Goal: Book appointment/travel/reservation

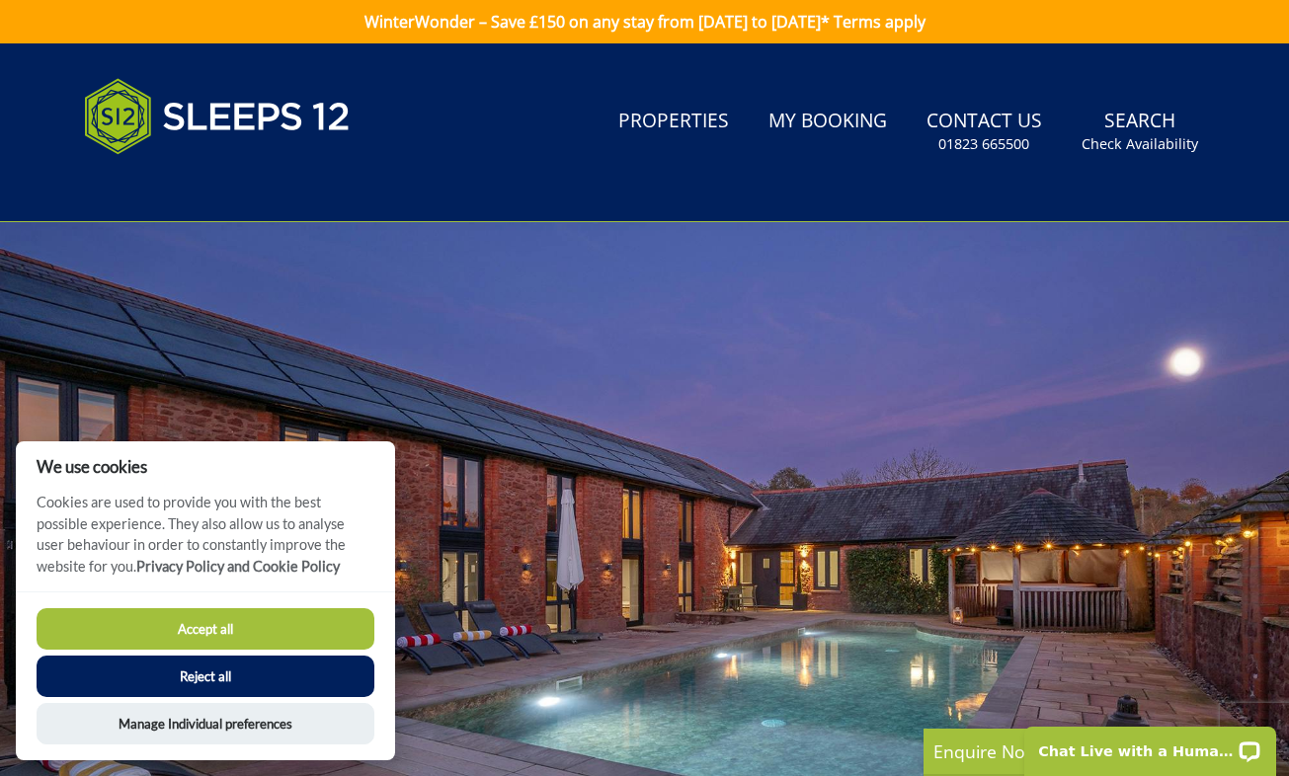
click at [268, 642] on button "Accept all" at bounding box center [206, 628] width 338 height 41
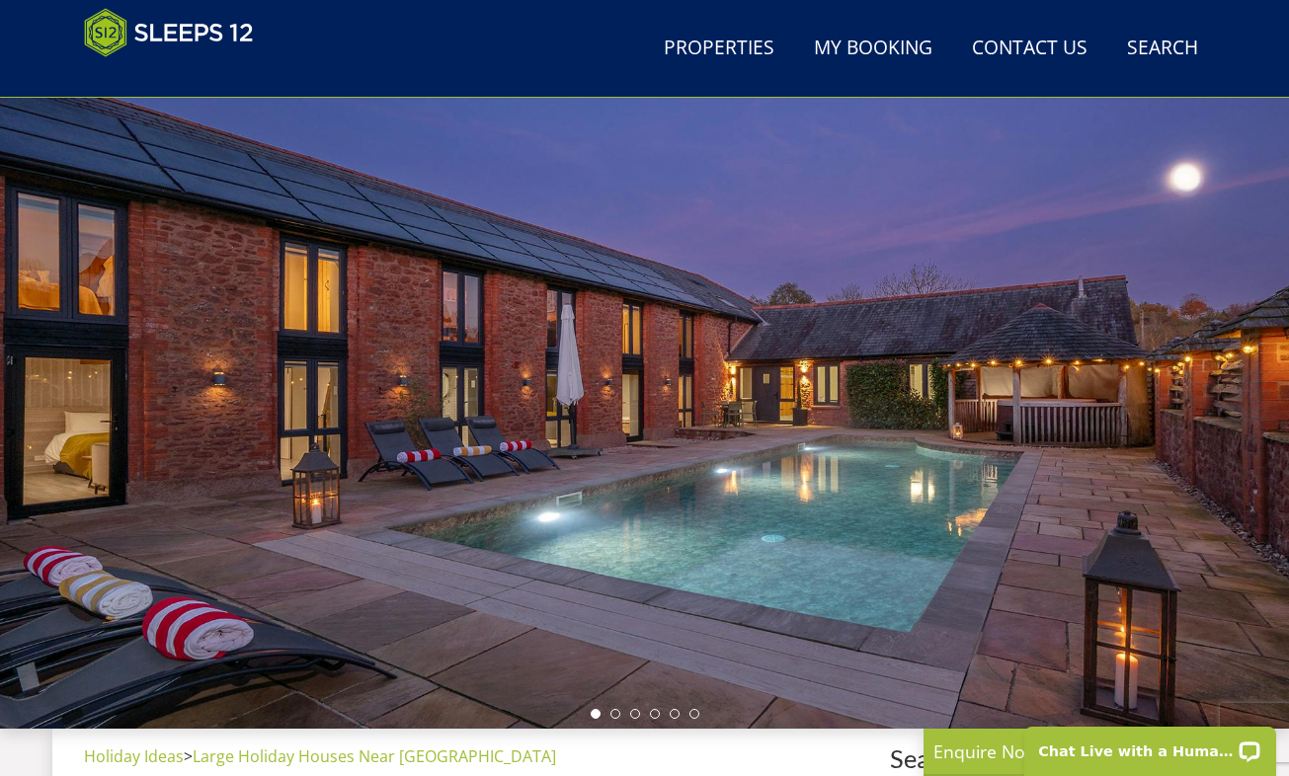
scroll to position [123, 0]
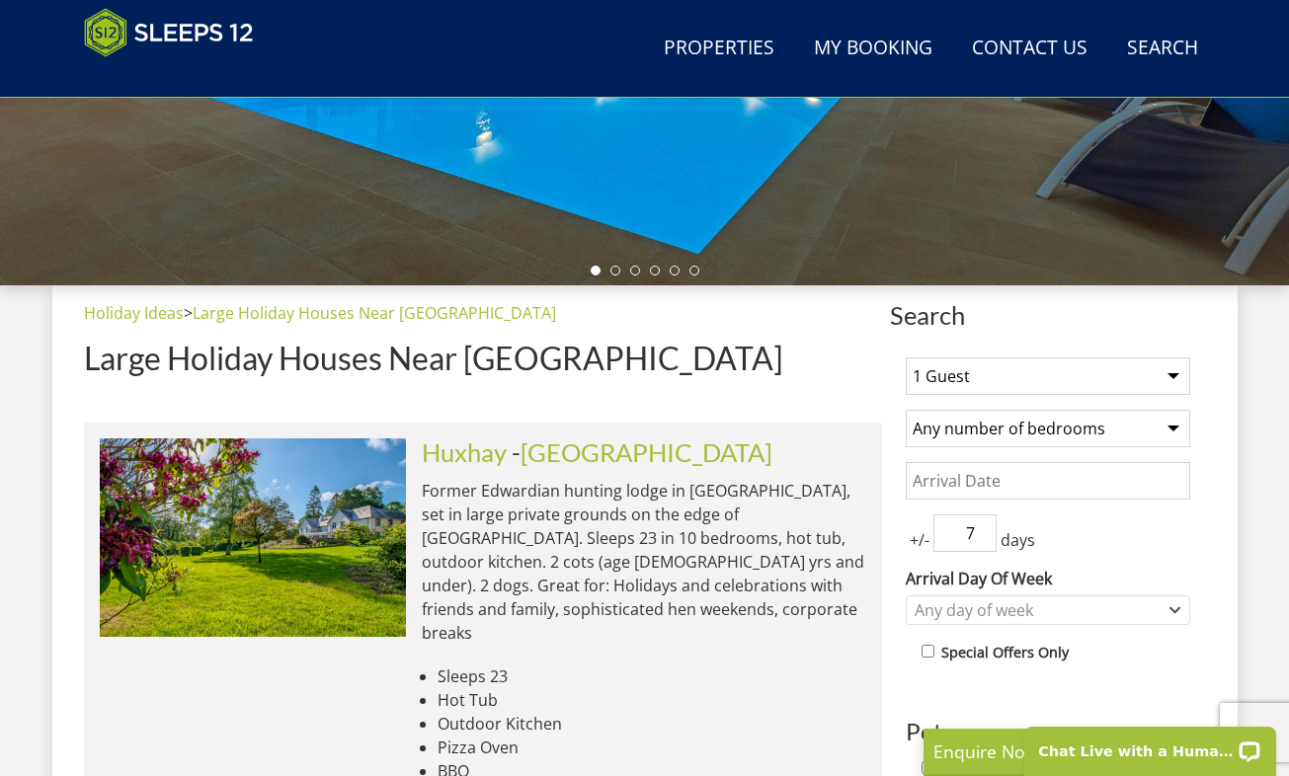
scroll to position [550, 0]
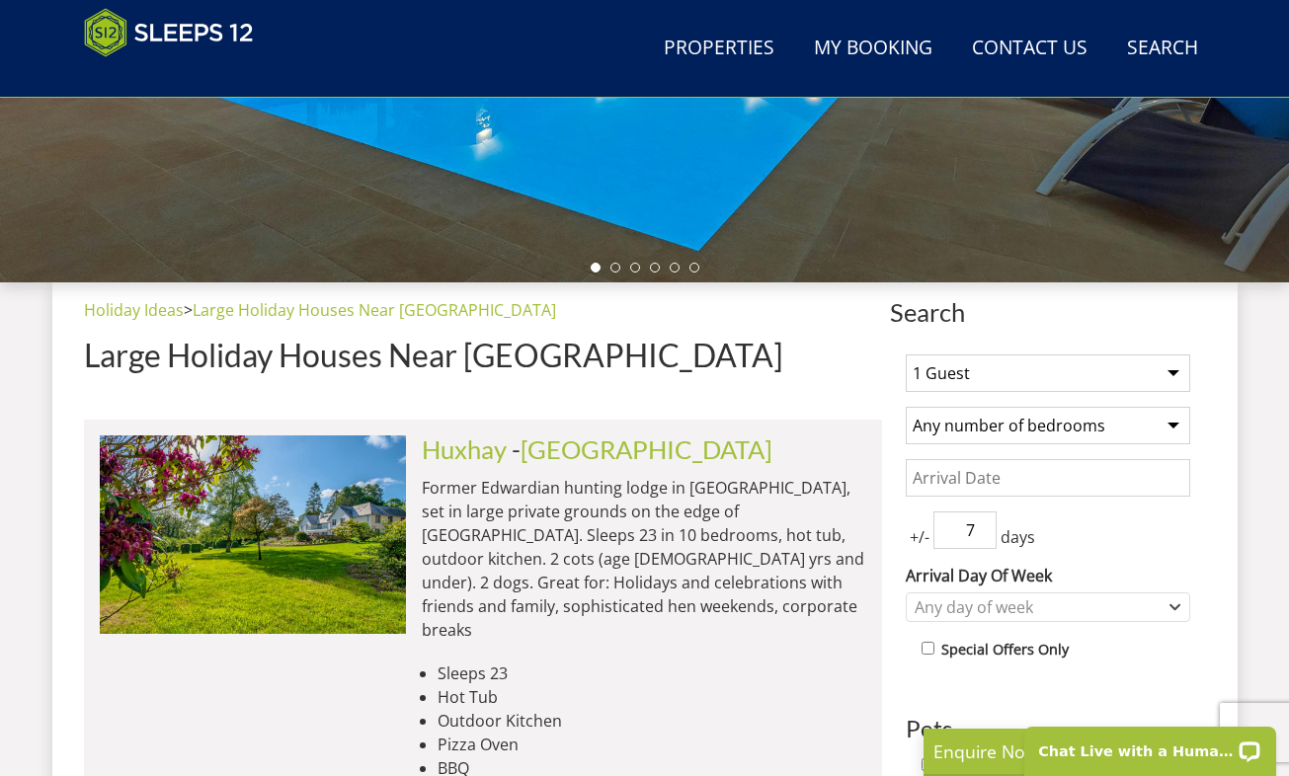
click at [1169, 372] on select "1 Guest 2 Guests 3 Guests 4 Guests 5 Guests 6 Guests 7 Guests 8 Guests 9 Guests…" at bounding box center [1048, 374] width 284 height 38
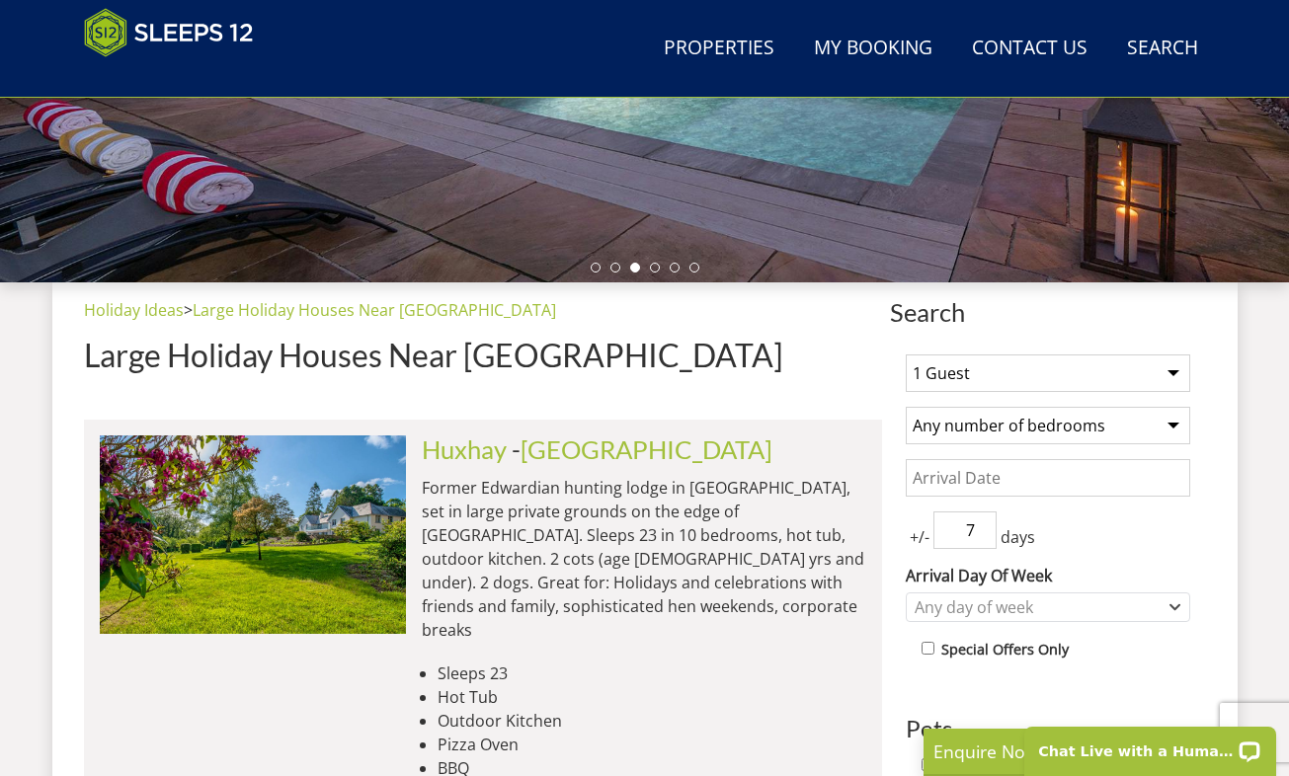
select select "13"
click at [906, 355] on select "1 Guest 2 Guests 3 Guests 4 Guests 5 Guests 6 Guests 7 Guests 8 Guests 9 Guests…" at bounding box center [1048, 374] width 284 height 38
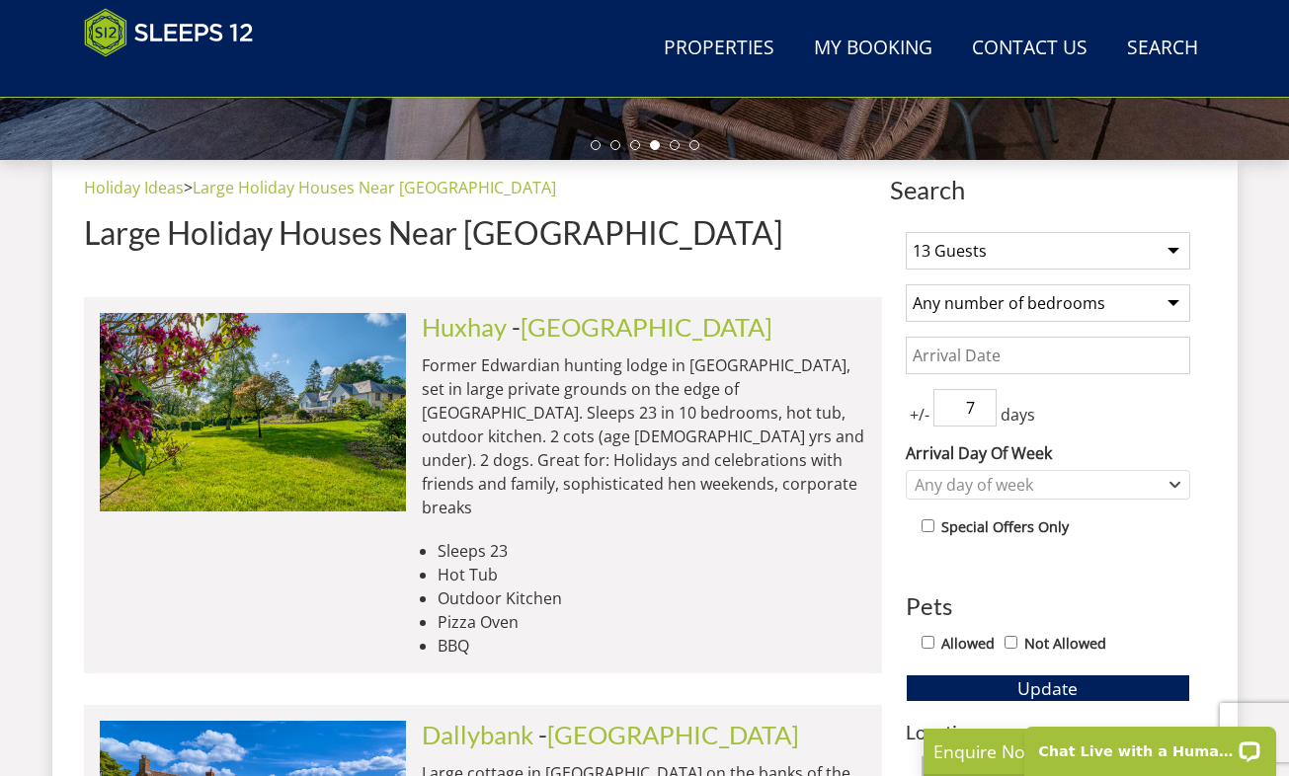
scroll to position [649, 0]
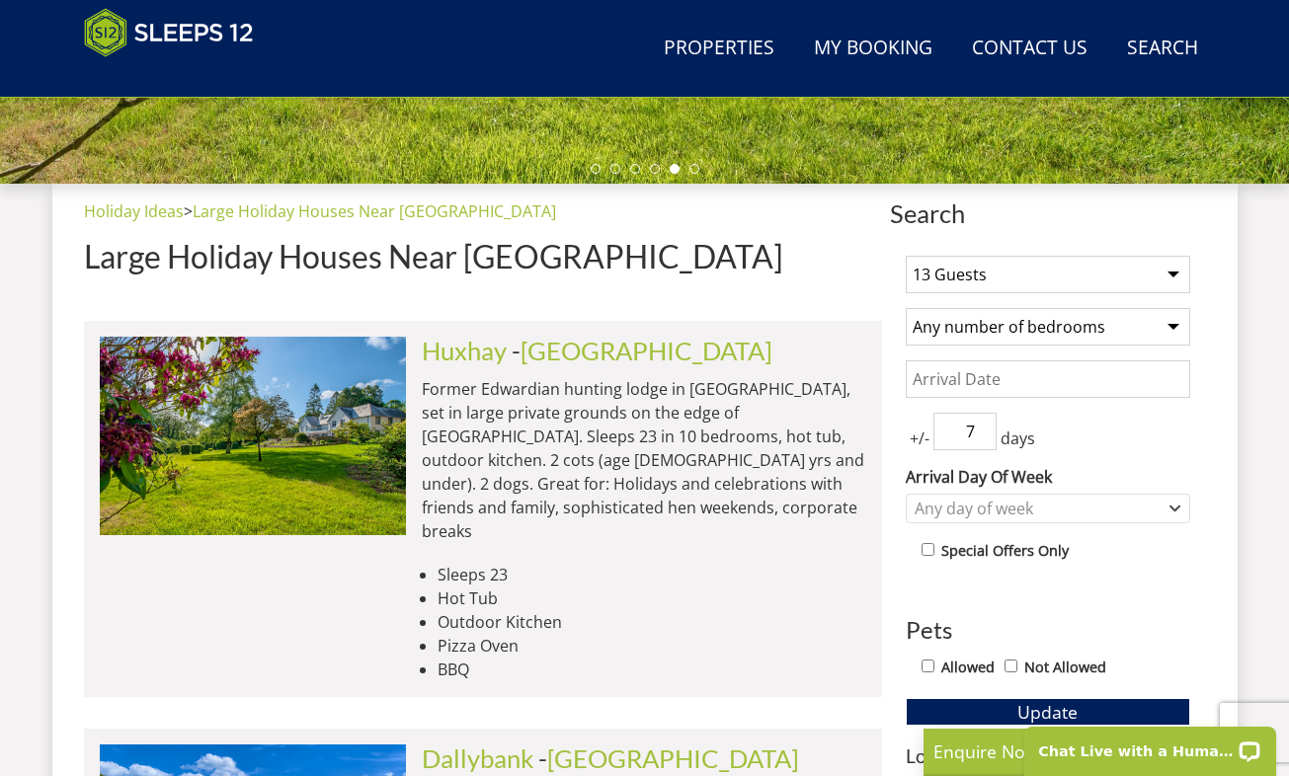
click at [1100, 333] on select "Any number of bedrooms 1 Bedroom 2 Bedrooms 3 Bedrooms 4 Bedrooms 5 Bedrooms 6 …" at bounding box center [1048, 327] width 284 height 38
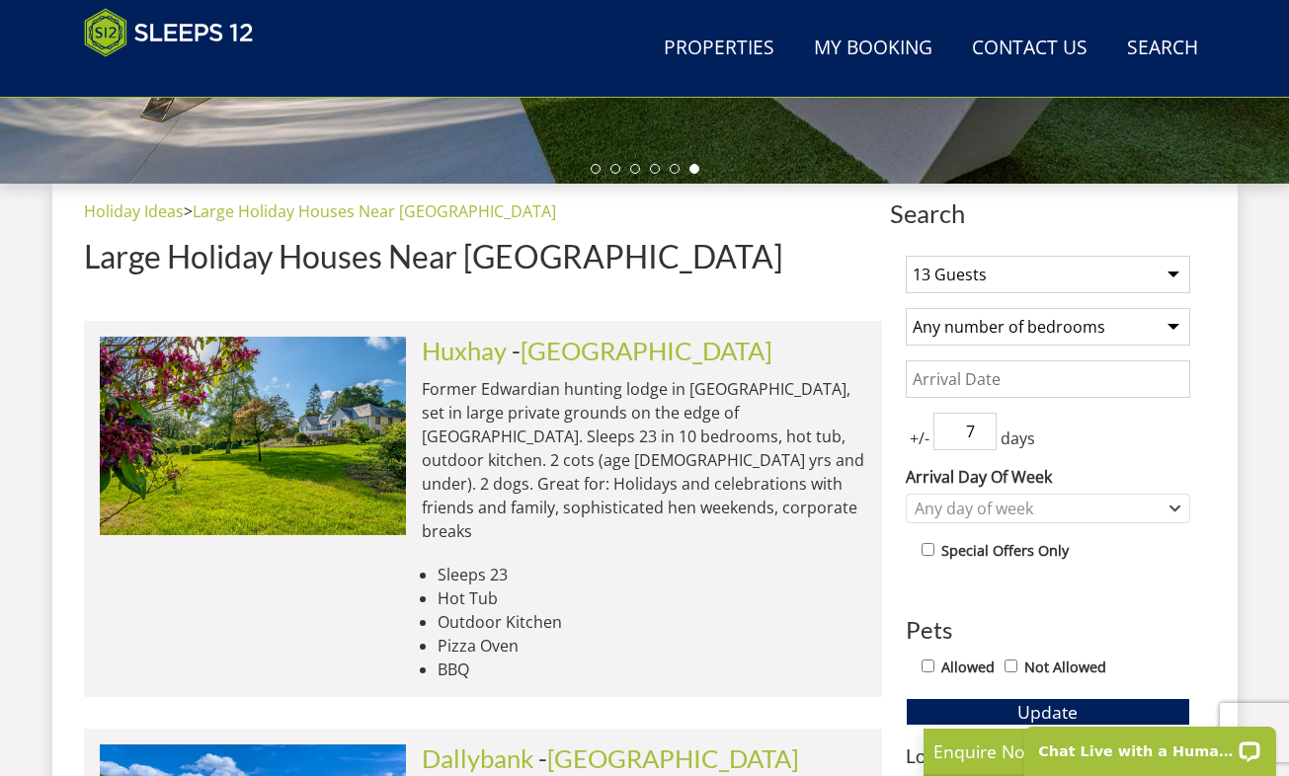
select select "7"
click at [906, 308] on select "Any number of bedrooms 1 Bedroom 2 Bedrooms 3 Bedrooms 4 Bedrooms 5 Bedrooms 6 …" at bounding box center [1048, 327] width 284 height 38
click at [1054, 523] on div "Any day of week" at bounding box center [1048, 509] width 284 height 30
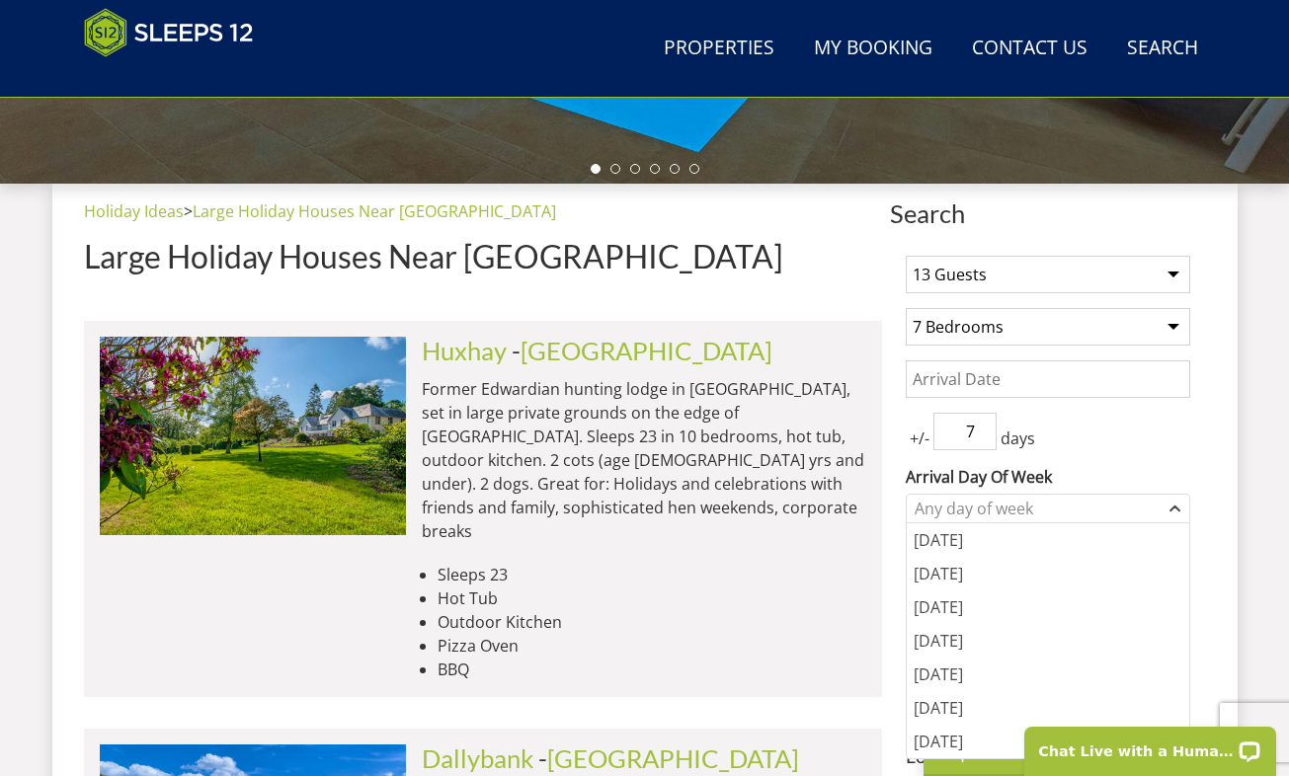
click at [1121, 437] on div "+/- 7 days" at bounding box center [1048, 432] width 284 height 38
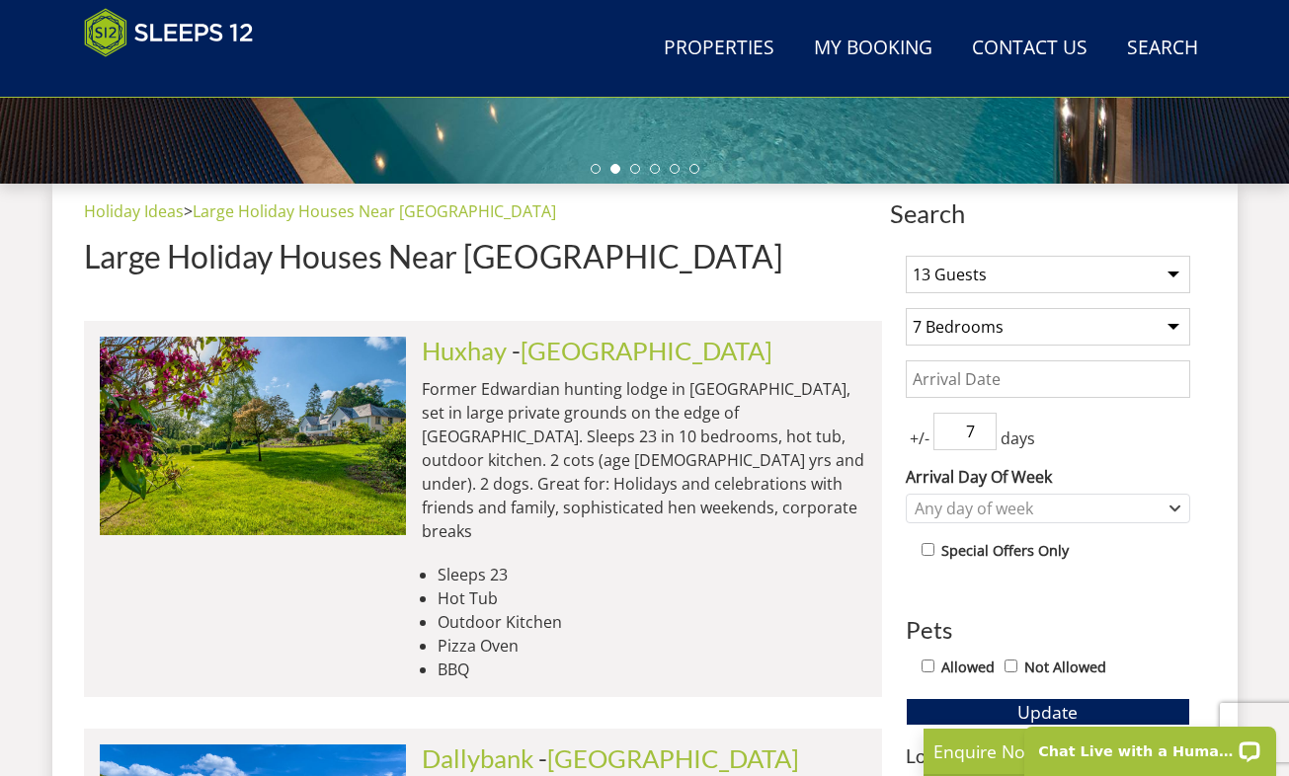
click at [1003, 382] on input "Date" at bounding box center [1048, 380] width 284 height 38
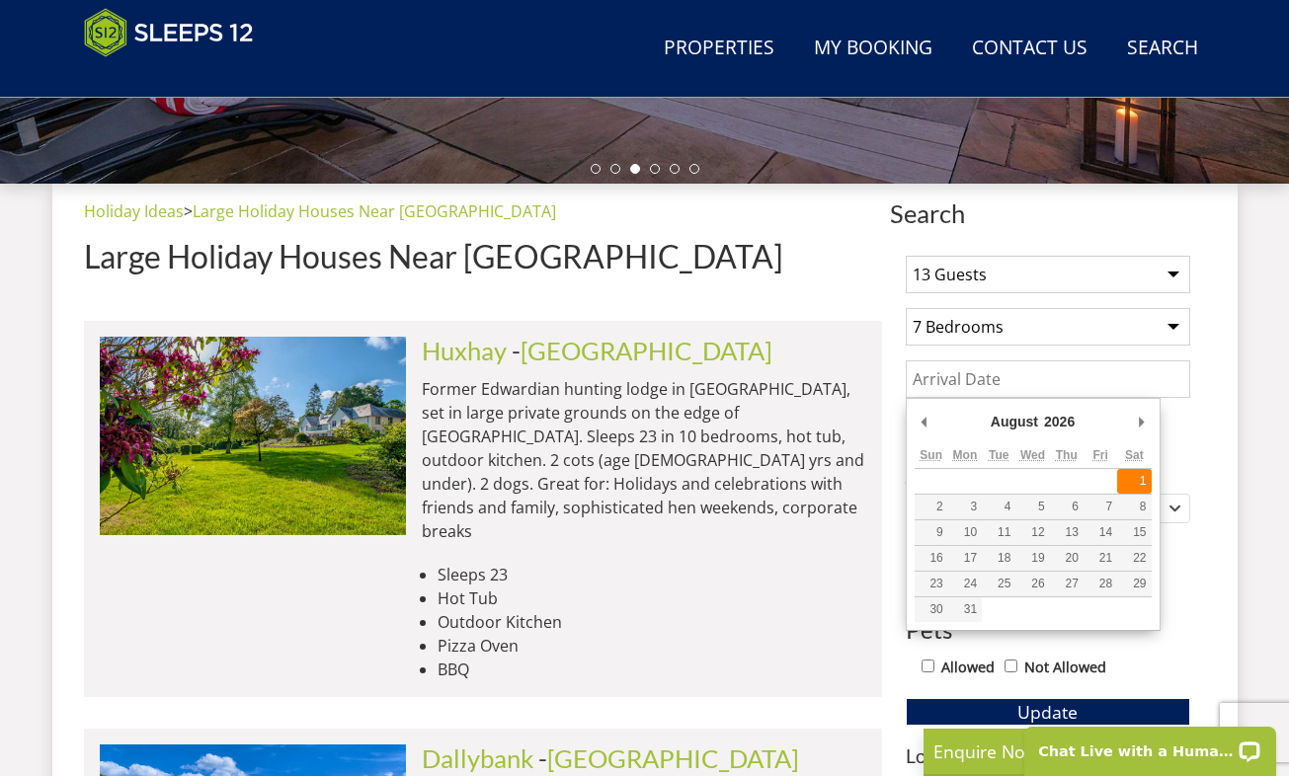
type input "[DATE]"
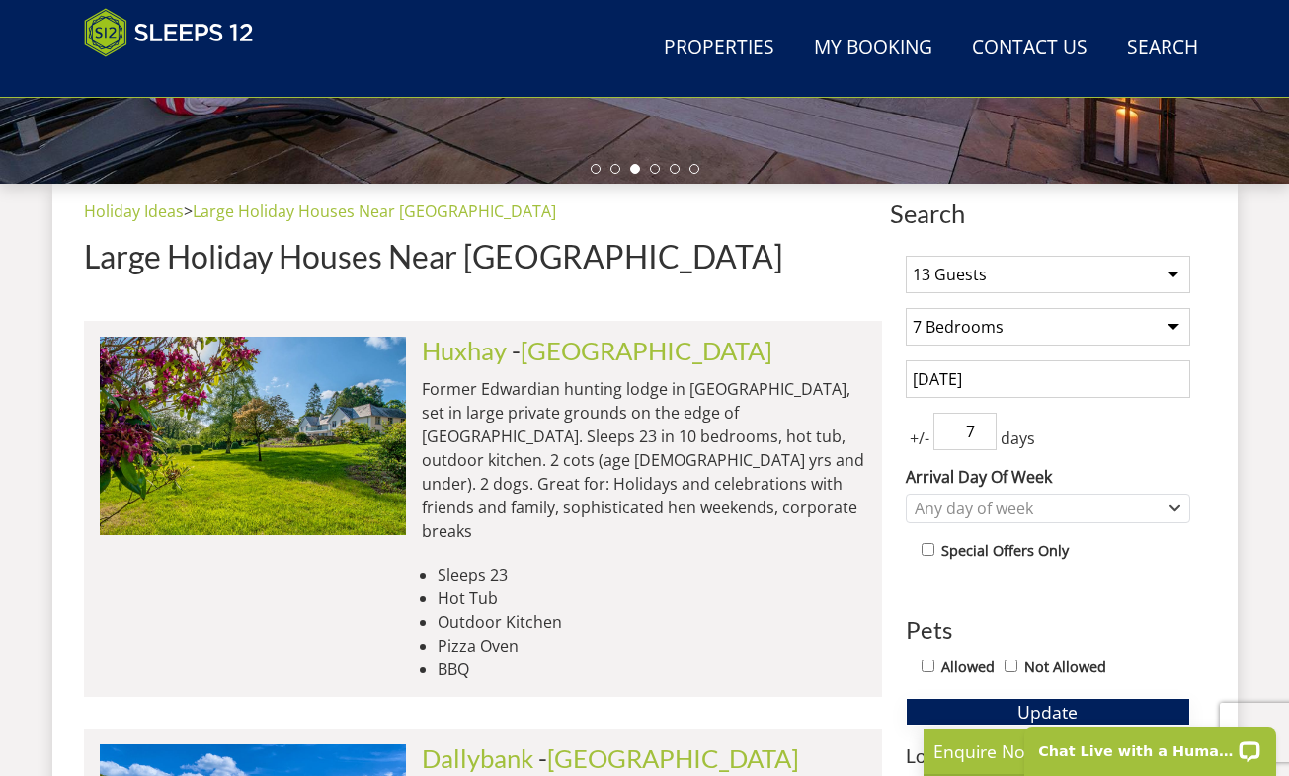
click at [1052, 709] on span "Update" at bounding box center [1047, 712] width 60 height 24
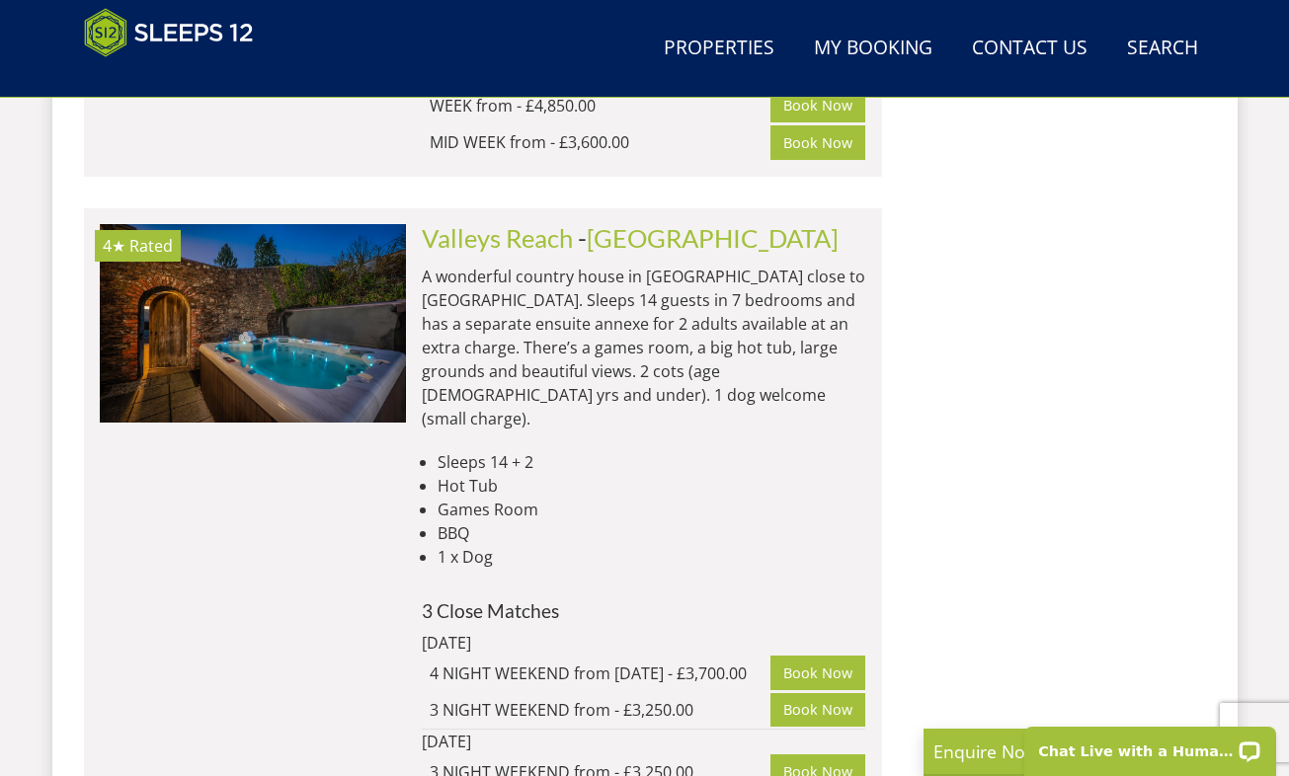
scroll to position [2131, 0]
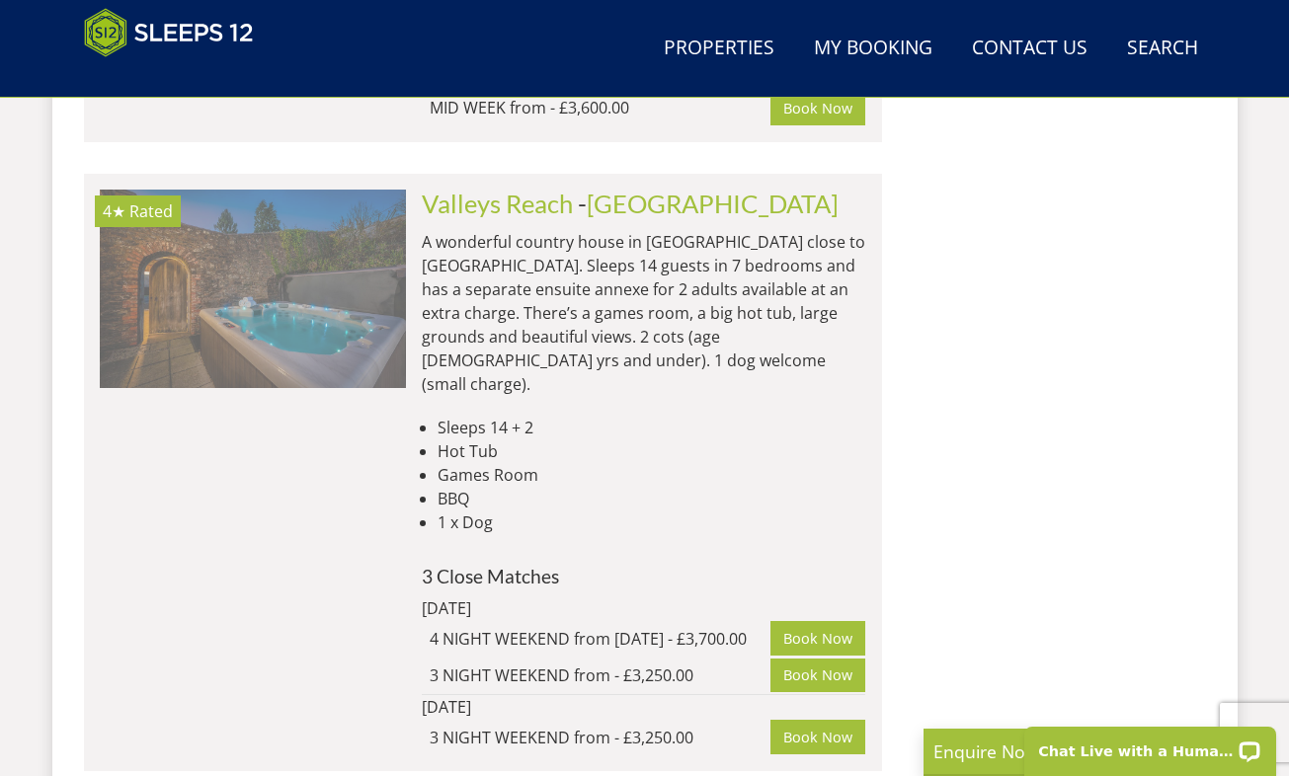
click at [329, 234] on img at bounding box center [253, 289] width 306 height 198
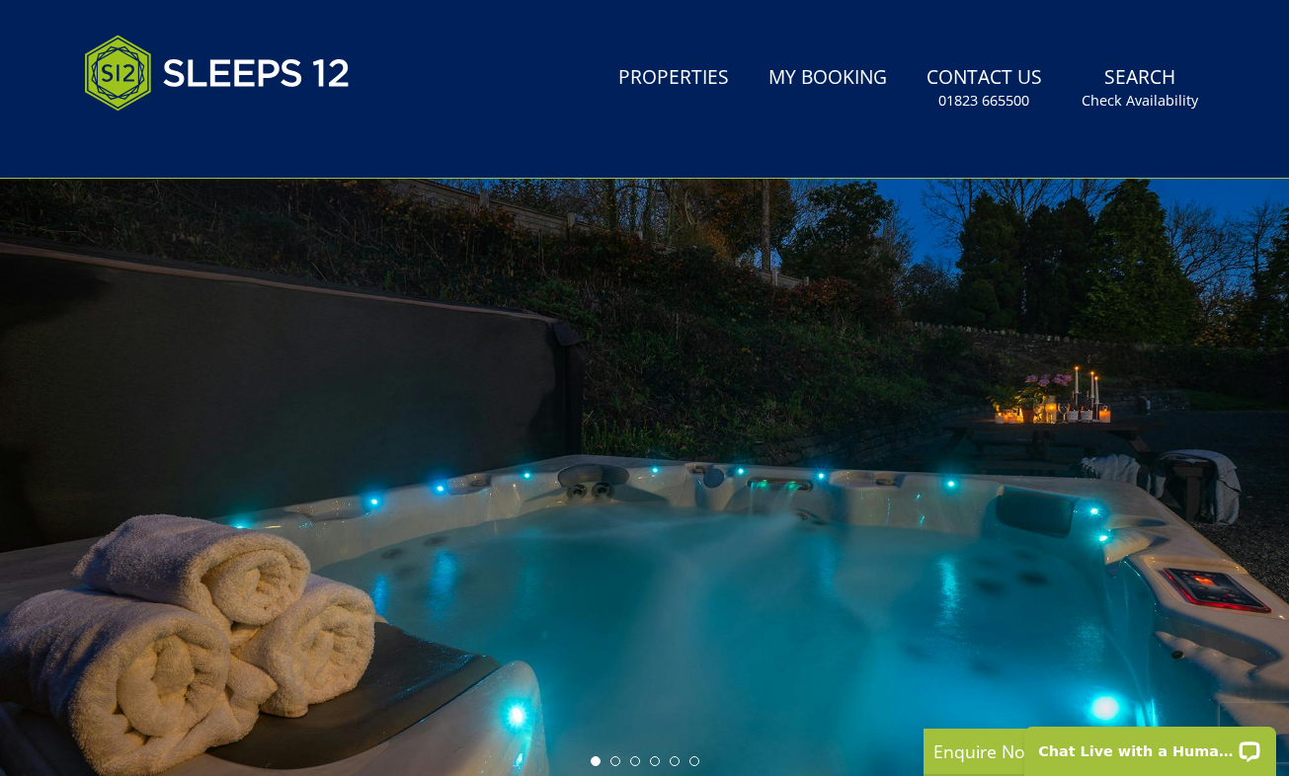
scroll to position [292, 0]
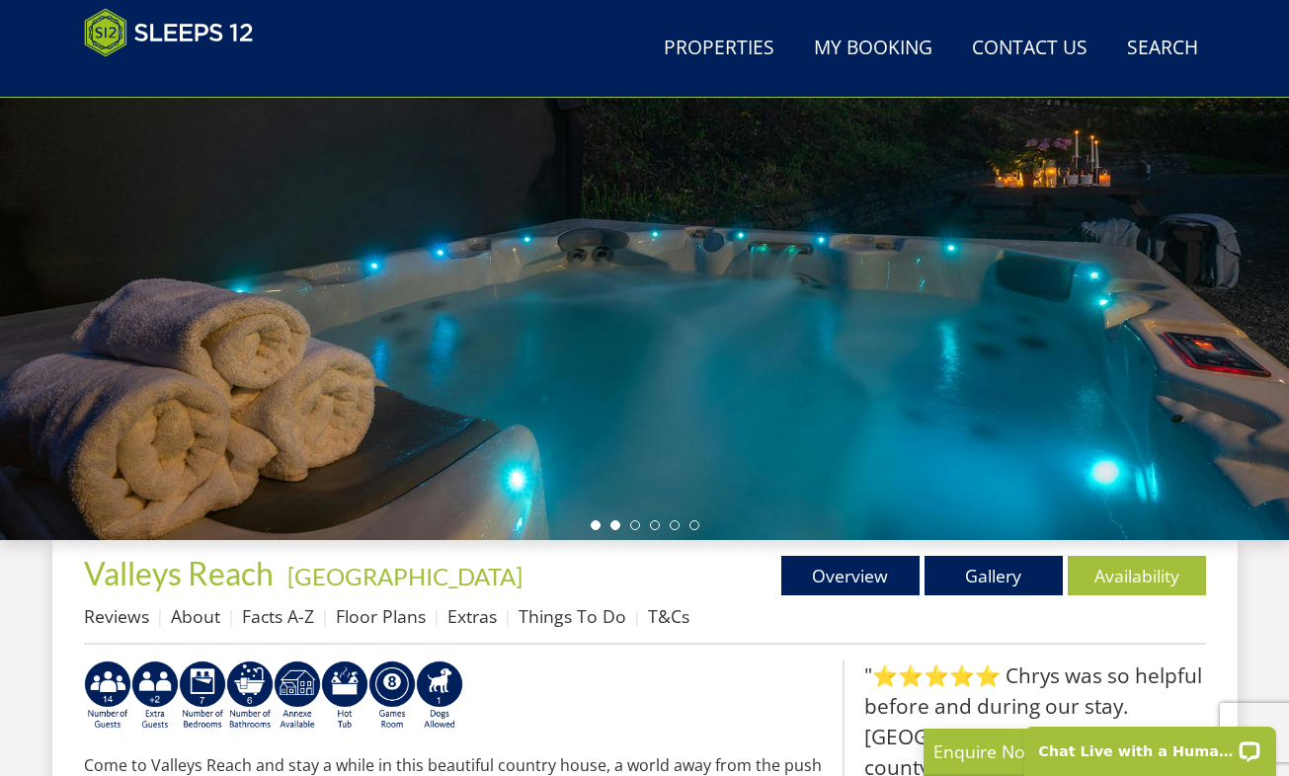
click at [614, 521] on li at bounding box center [615, 526] width 10 height 10
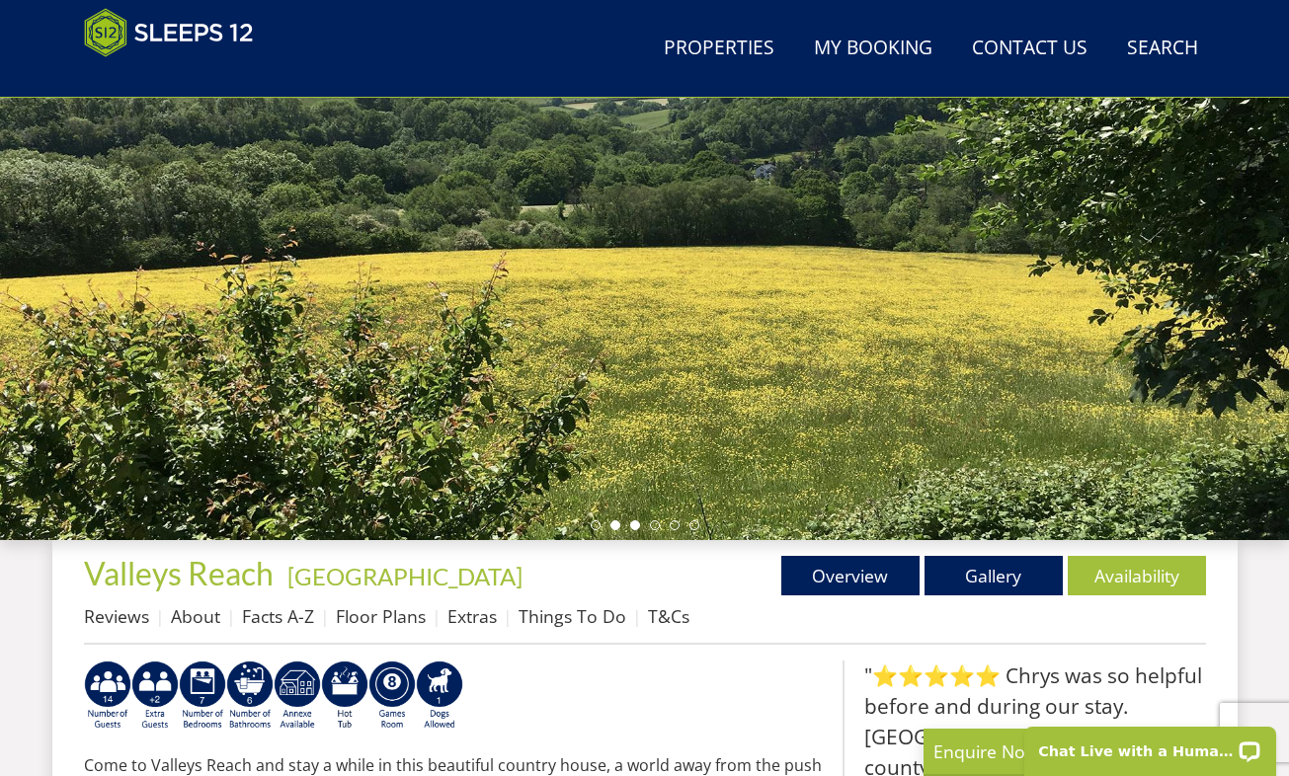
click at [638, 522] on li at bounding box center [635, 526] width 10 height 10
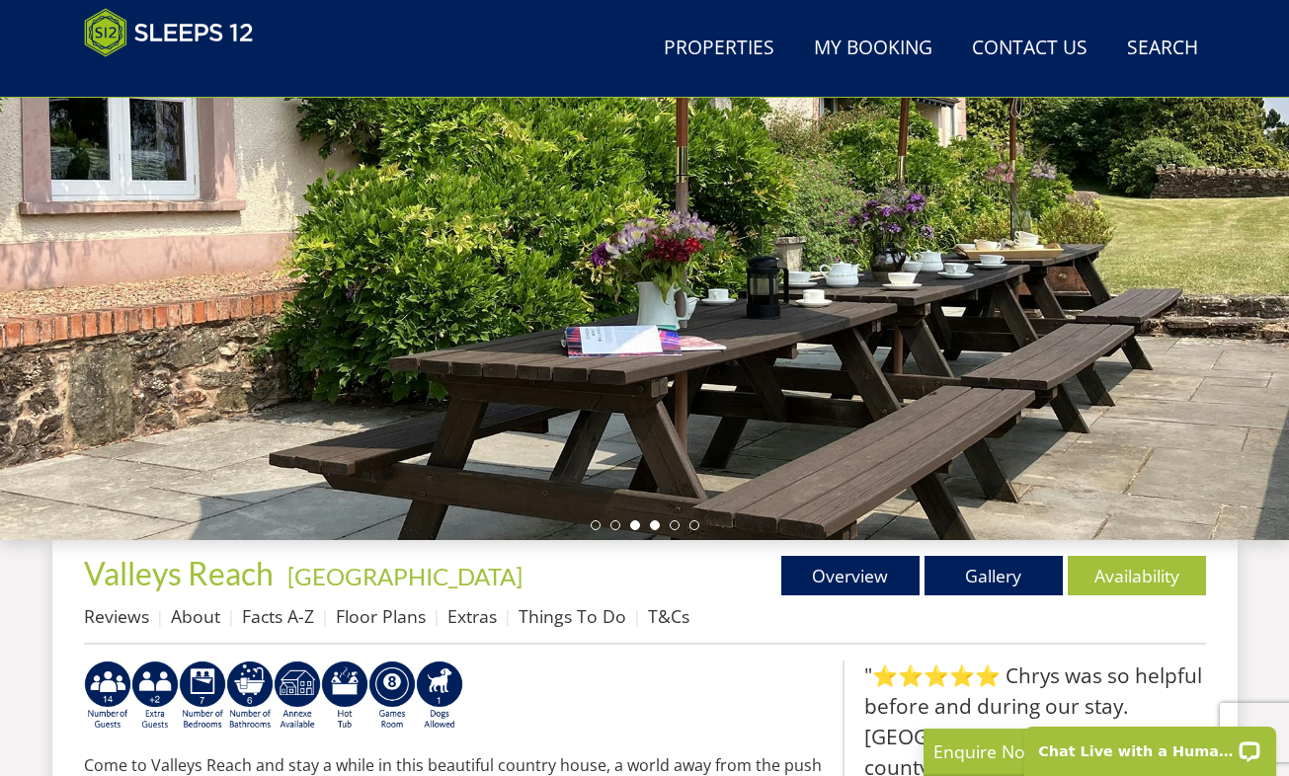
click at [653, 522] on li at bounding box center [655, 526] width 10 height 10
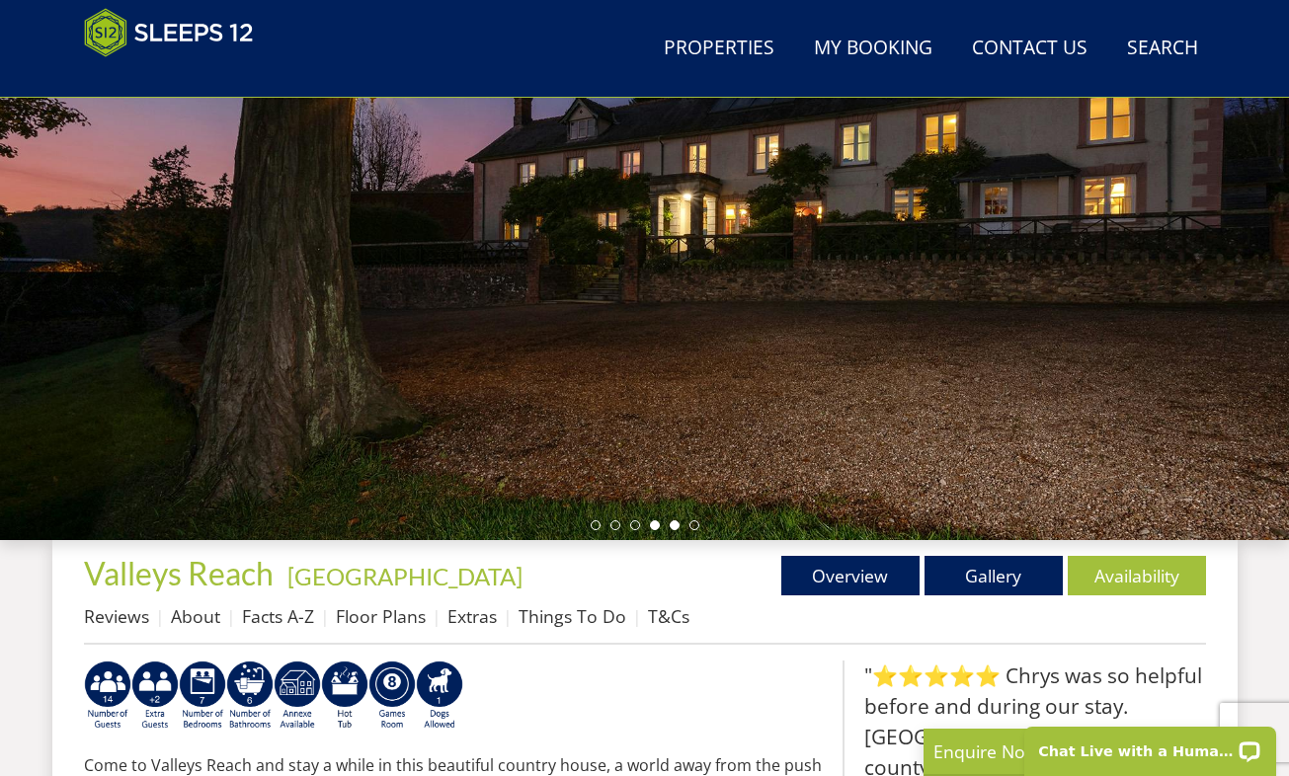
click at [677, 522] on li at bounding box center [675, 526] width 10 height 10
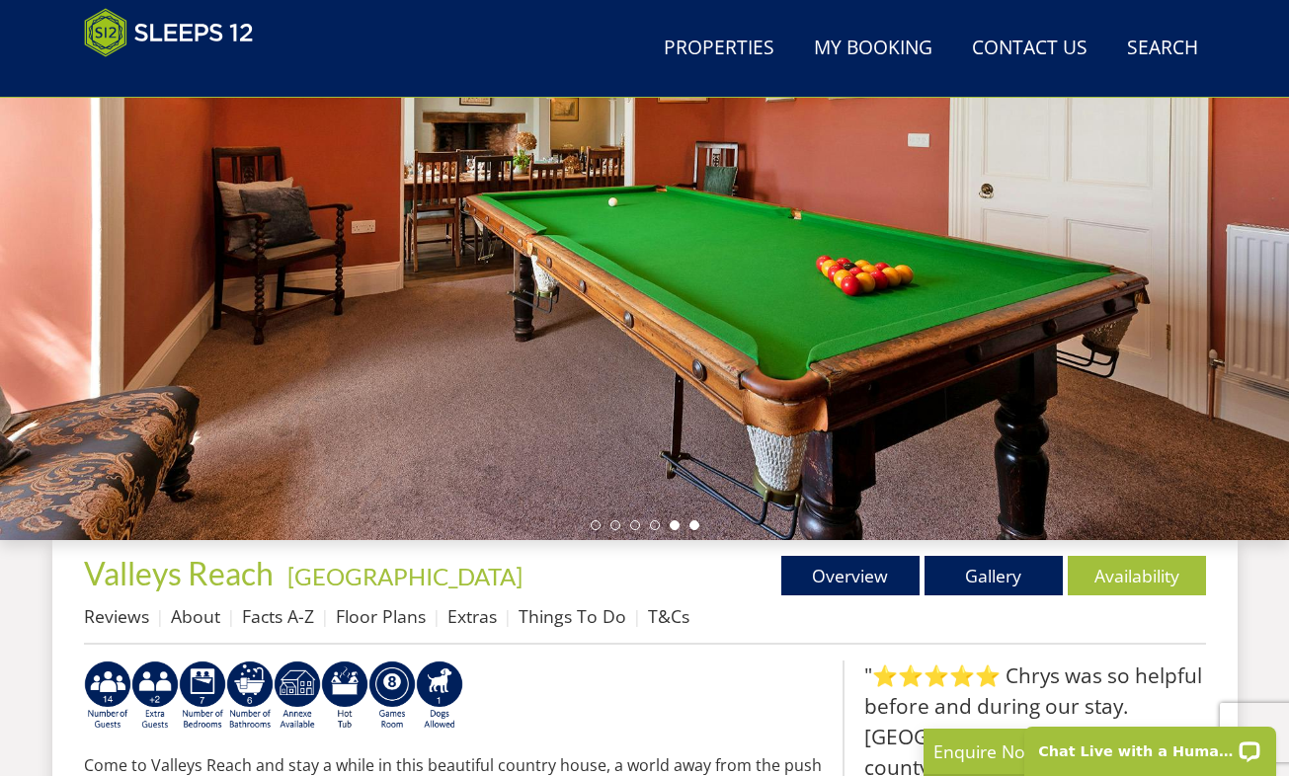
click at [694, 523] on li at bounding box center [694, 526] width 10 height 10
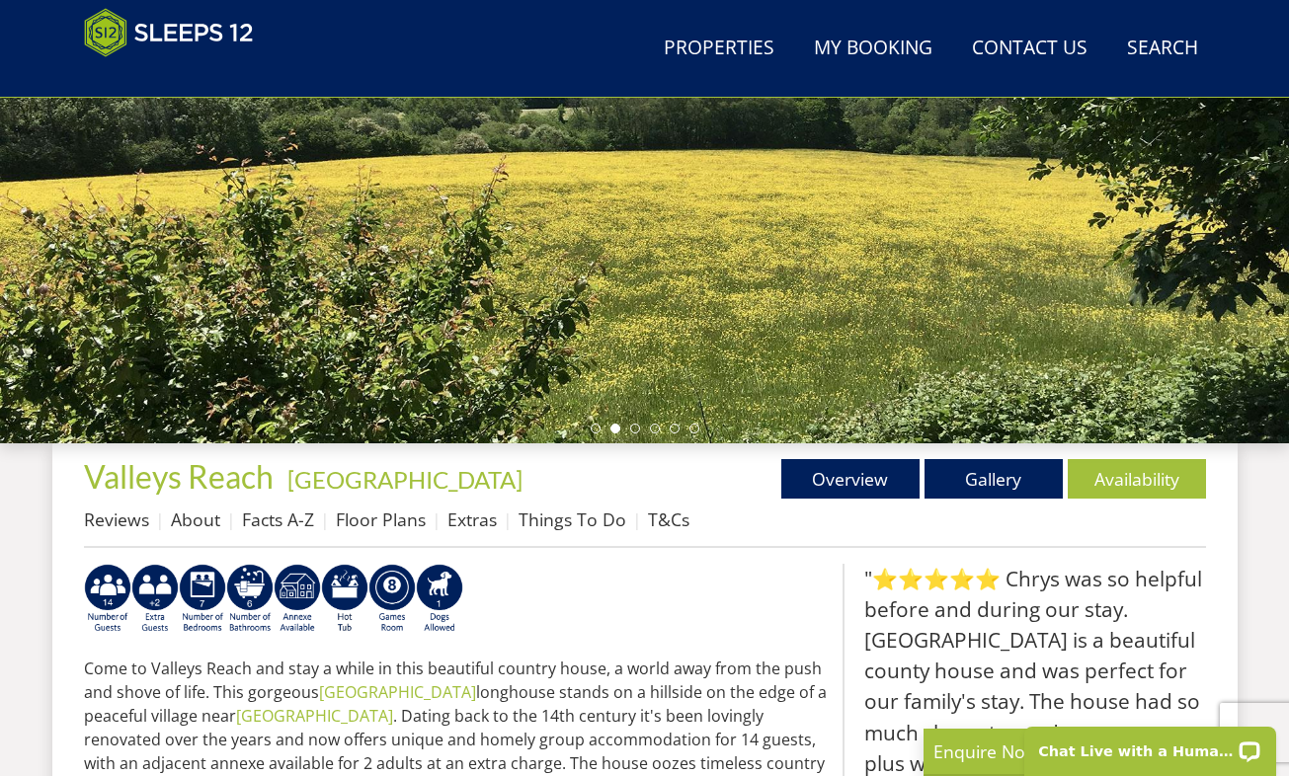
scroll to position [0, 0]
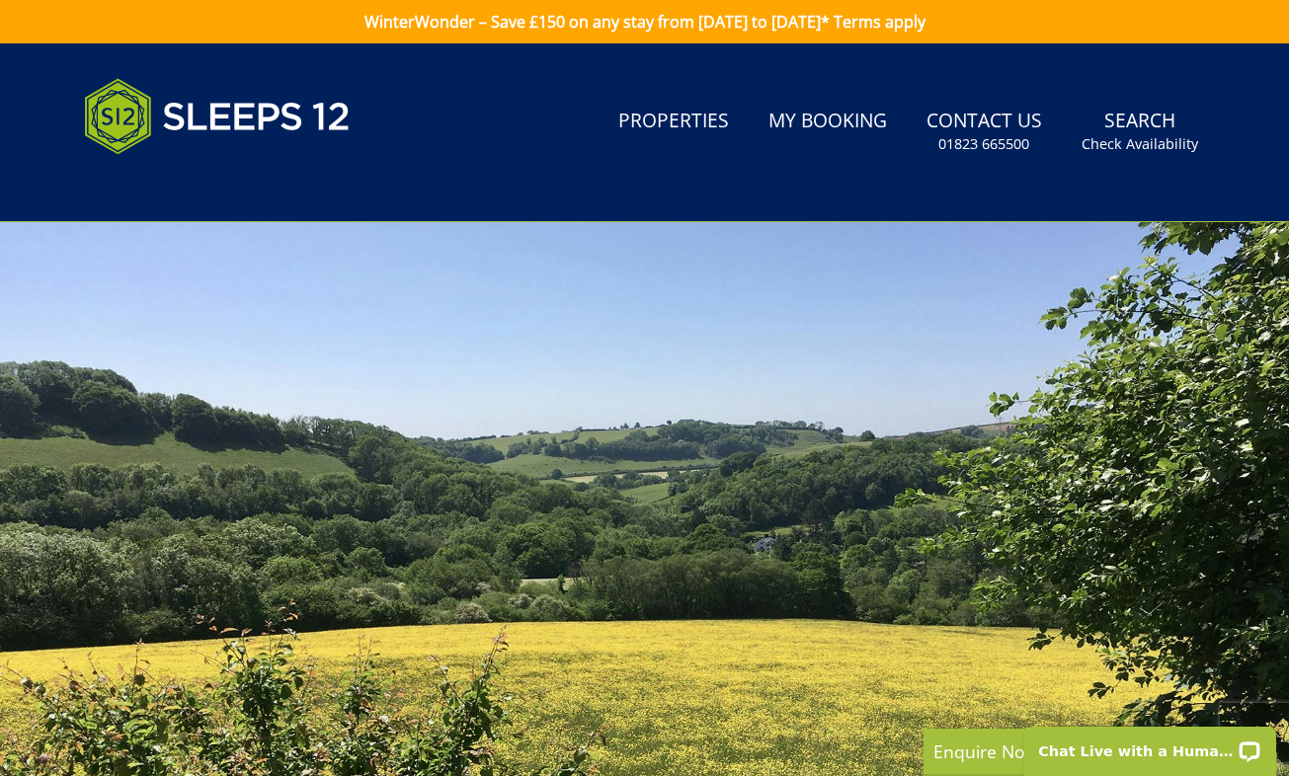
select select "13"
select select "7"
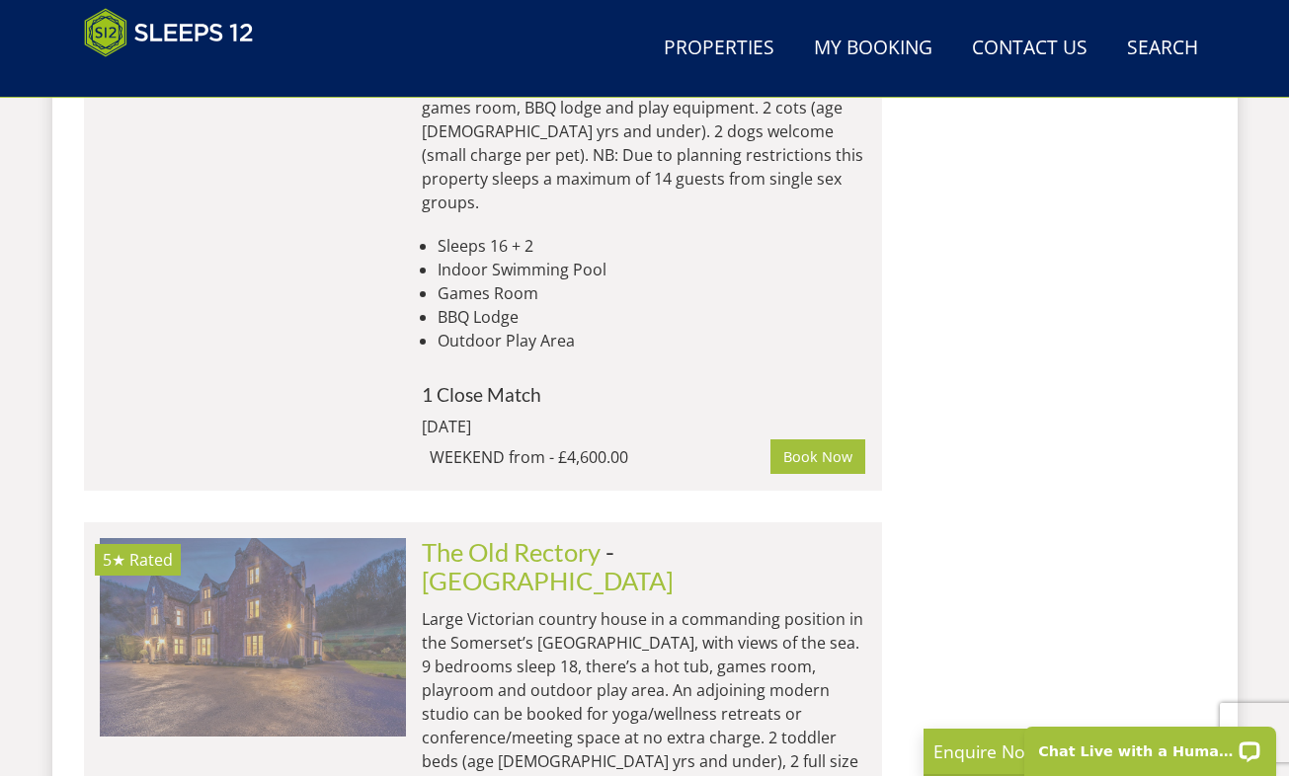
scroll to position [5983, 0]
